Goal: Task Accomplishment & Management: Use online tool/utility

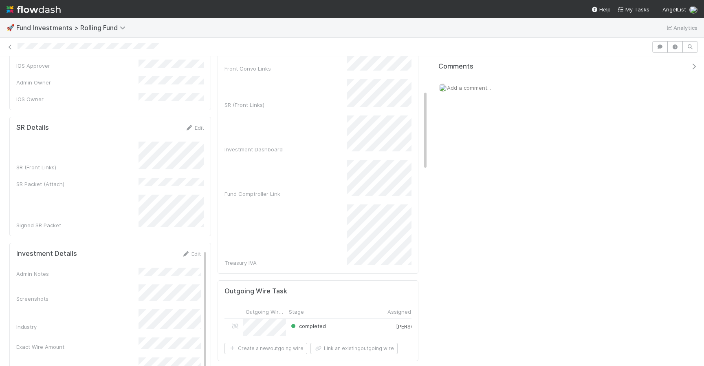
scroll to position [114, 0]
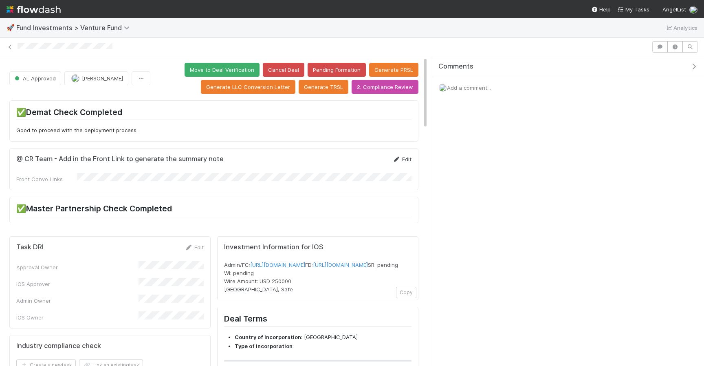
click at [397, 157] on icon at bounding box center [397, 159] width 8 height 5
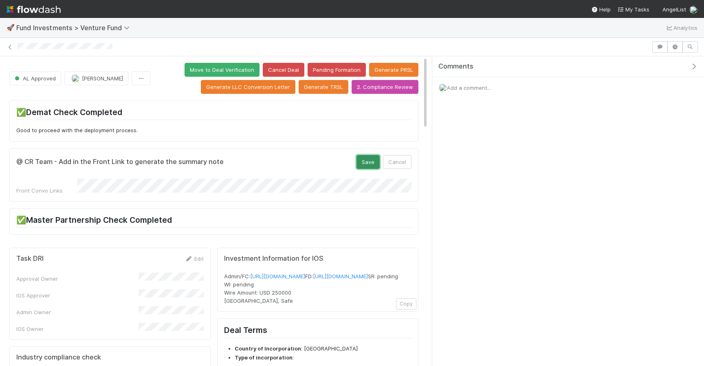
click at [375, 161] on button "Save" at bounding box center [368, 162] width 23 height 14
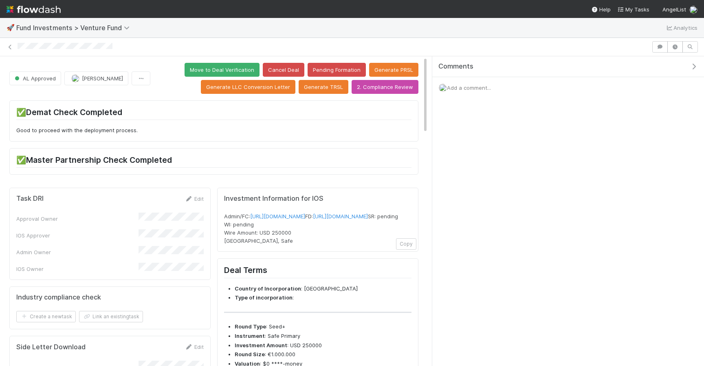
click at [344, 340] on li "Instrument : Safe Primary" at bounding box center [323, 336] width 177 height 8
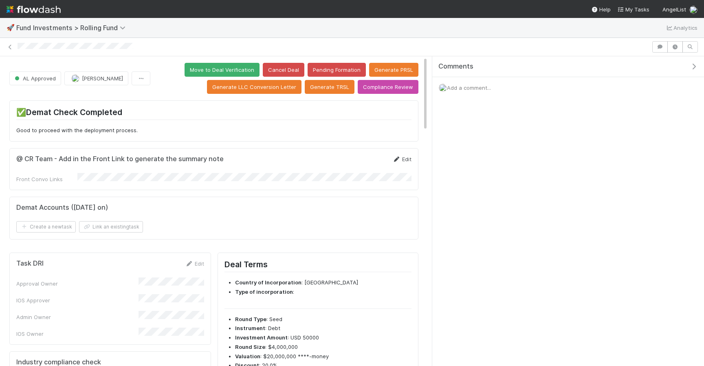
click at [402, 156] on link "Edit" at bounding box center [402, 159] width 19 height 7
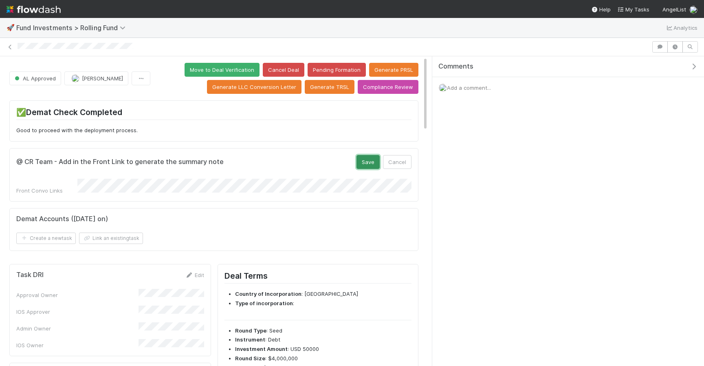
click at [370, 168] on button "Save" at bounding box center [368, 162] width 23 height 14
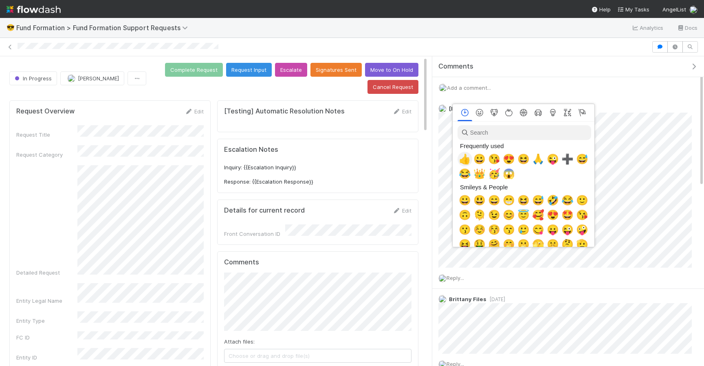
click at [465, 158] on span "👍" at bounding box center [465, 158] width 12 height 11
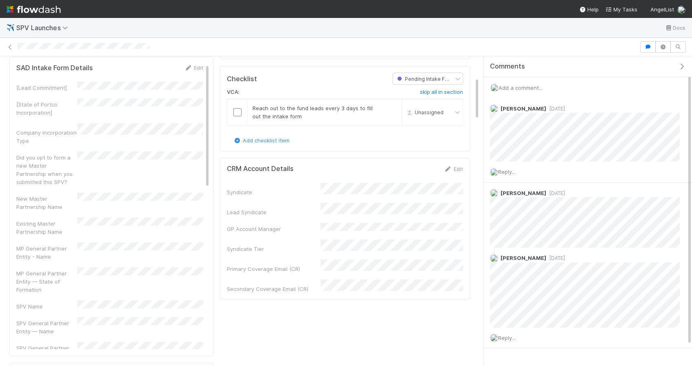
scroll to position [150, 0]
